Goal: Task Accomplishment & Management: Use online tool/utility

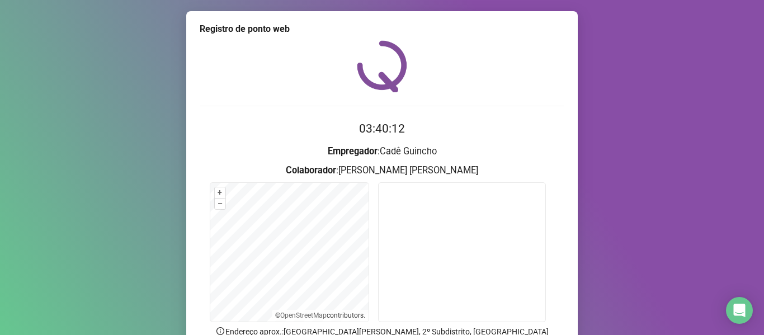
scroll to position [102, 0]
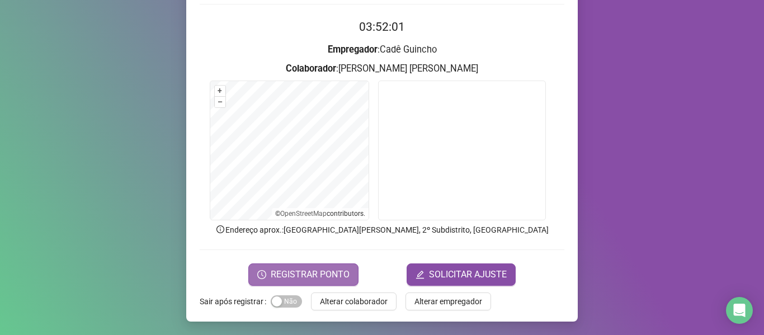
click at [331, 267] on button "REGISTRAR PONTO" at bounding box center [303, 274] width 110 height 22
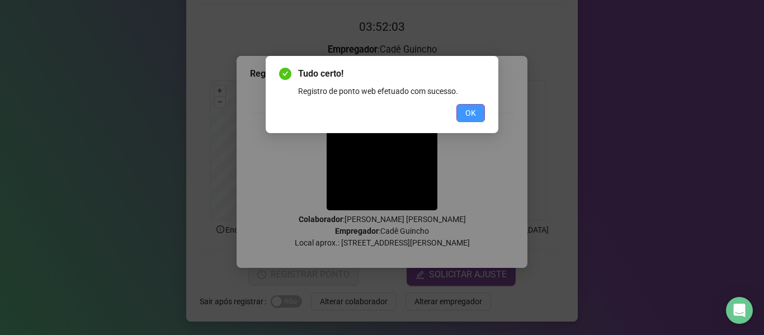
click at [472, 112] on span "OK" at bounding box center [470, 113] width 11 height 12
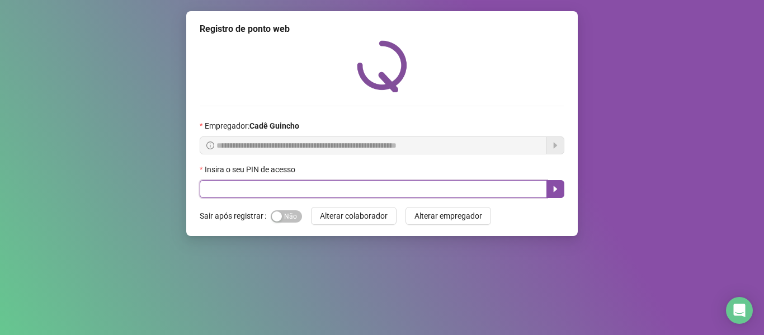
click at [258, 184] on input "text" at bounding box center [373, 189] width 347 height 18
type input "*****"
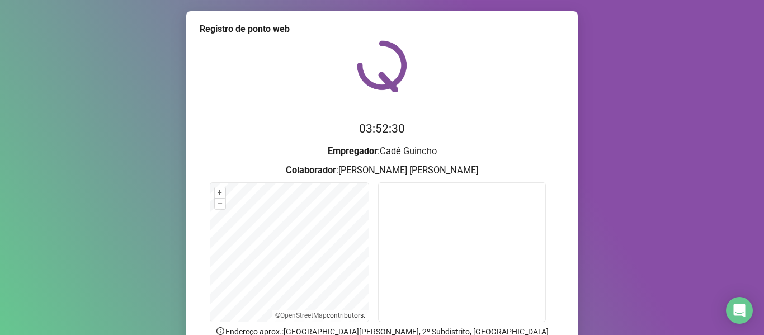
scroll to position [102, 0]
